Goal: Book appointment/travel/reservation

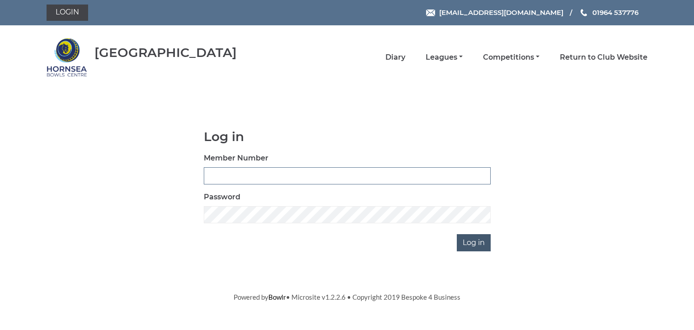
type input "0902"
click at [465, 239] on input "Log in" at bounding box center [473, 242] width 34 height 17
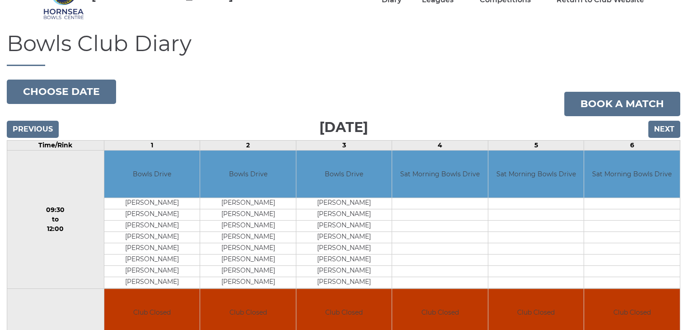
scroll to position [54, 0]
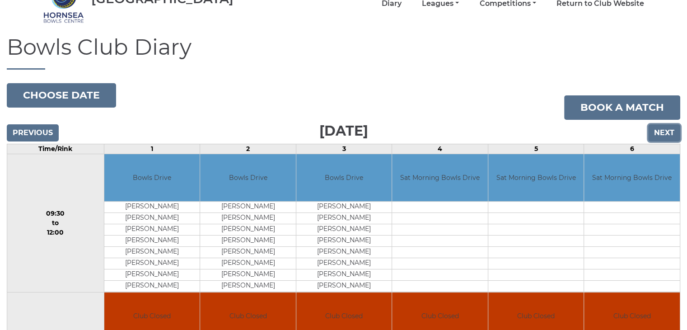
click at [661, 130] on input "Next" at bounding box center [664, 132] width 32 height 17
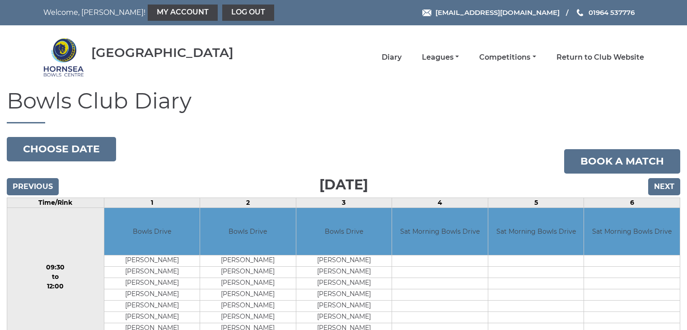
scroll to position [54, 0]
